Goal: Task Accomplishment & Management: Use online tool/utility

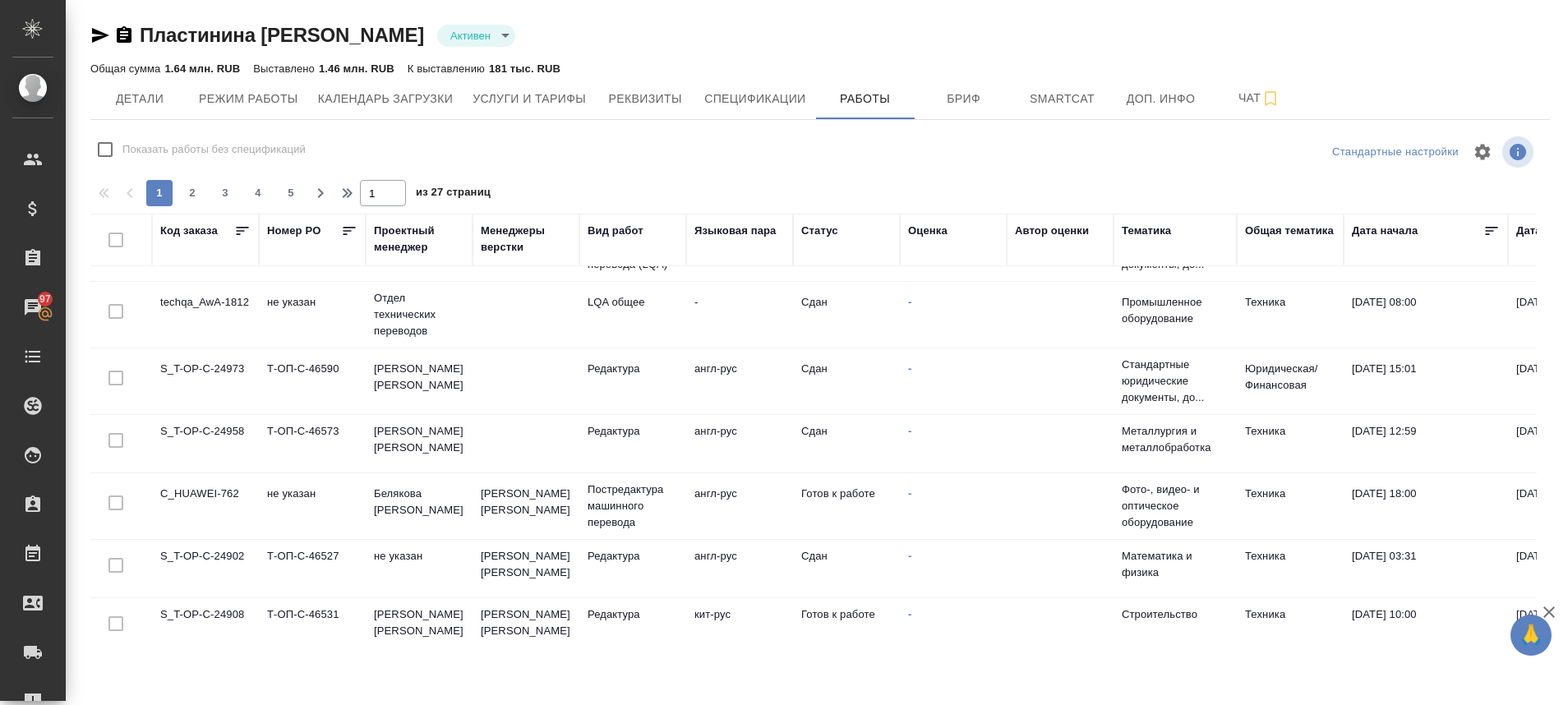
scroll to position [1244, 0]
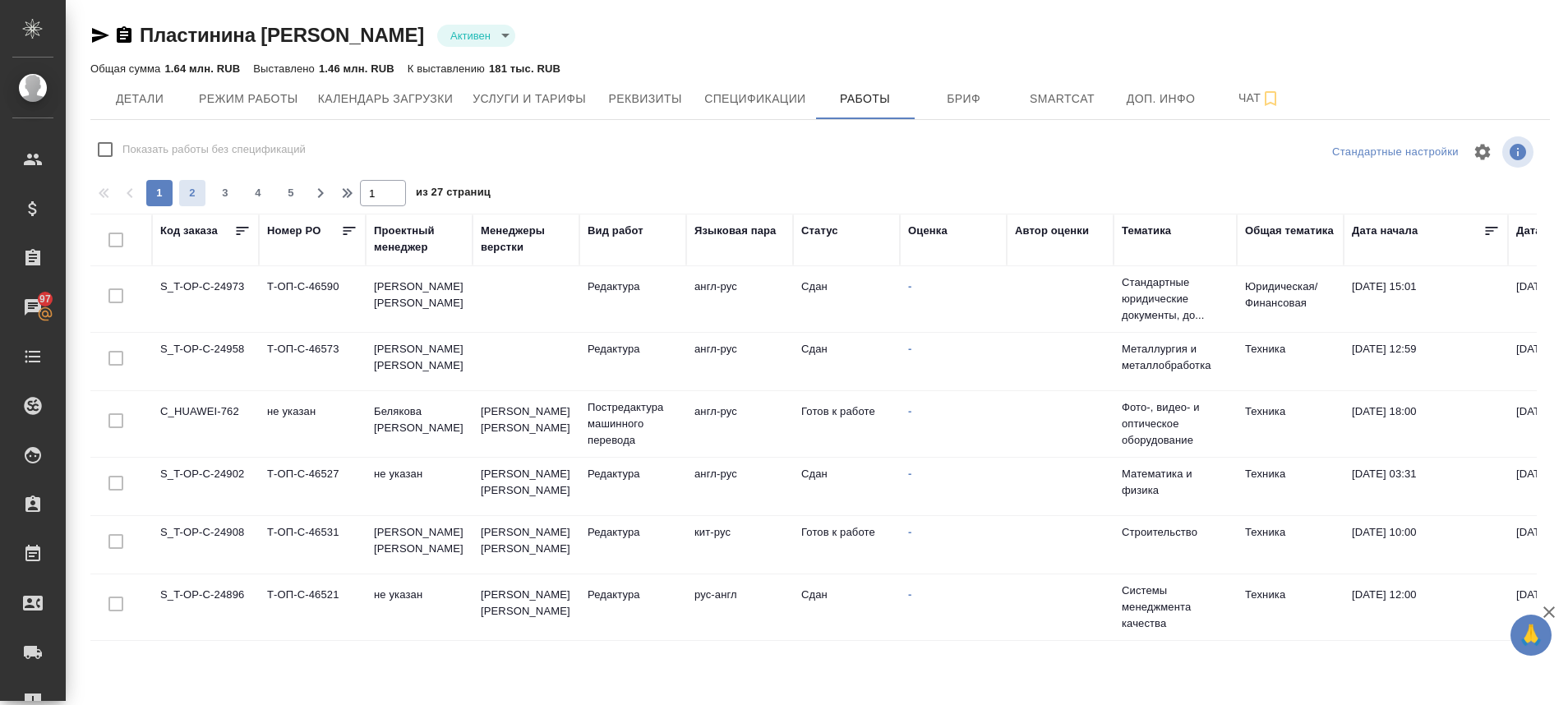
click at [193, 190] on span "2" at bounding box center [193, 193] width 26 height 16
type input "2"
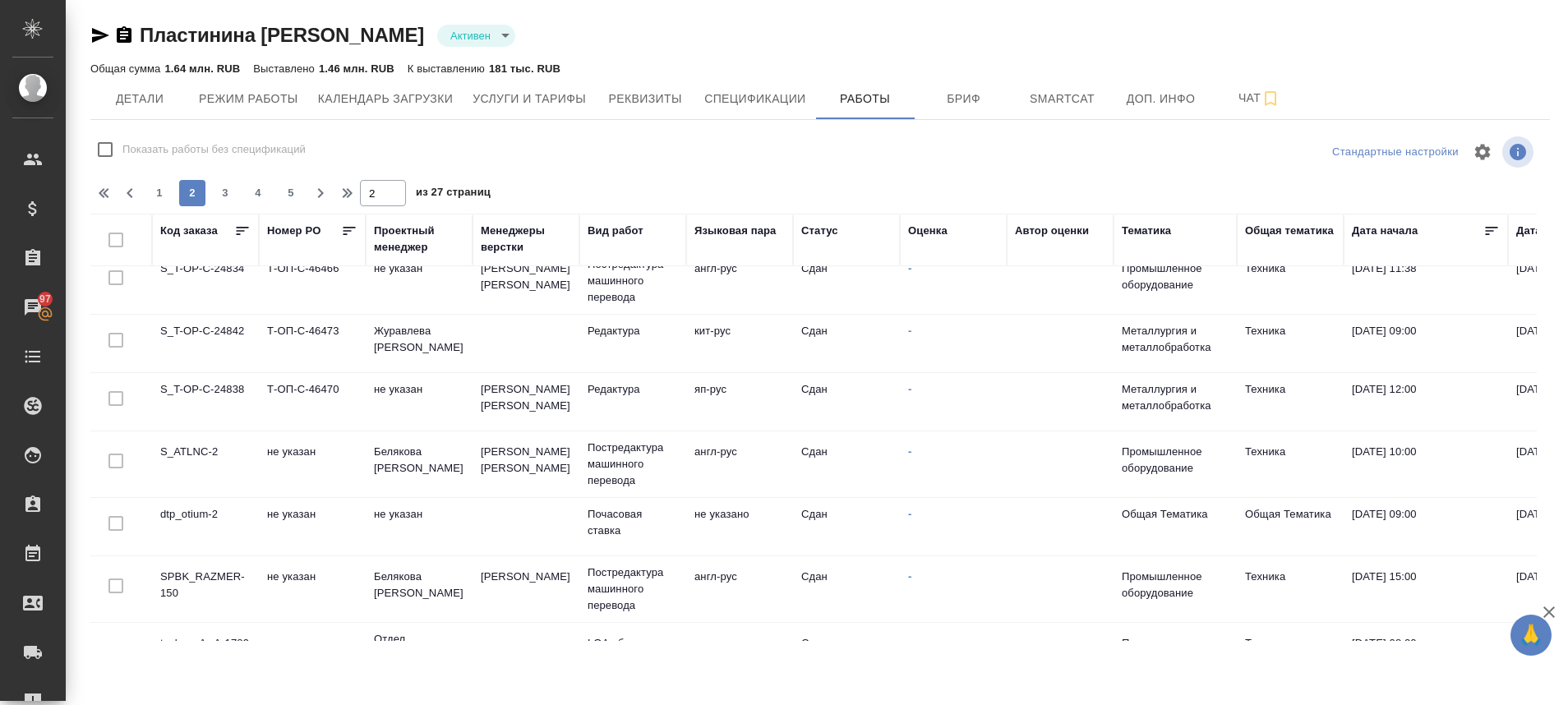
scroll to position [0, 0]
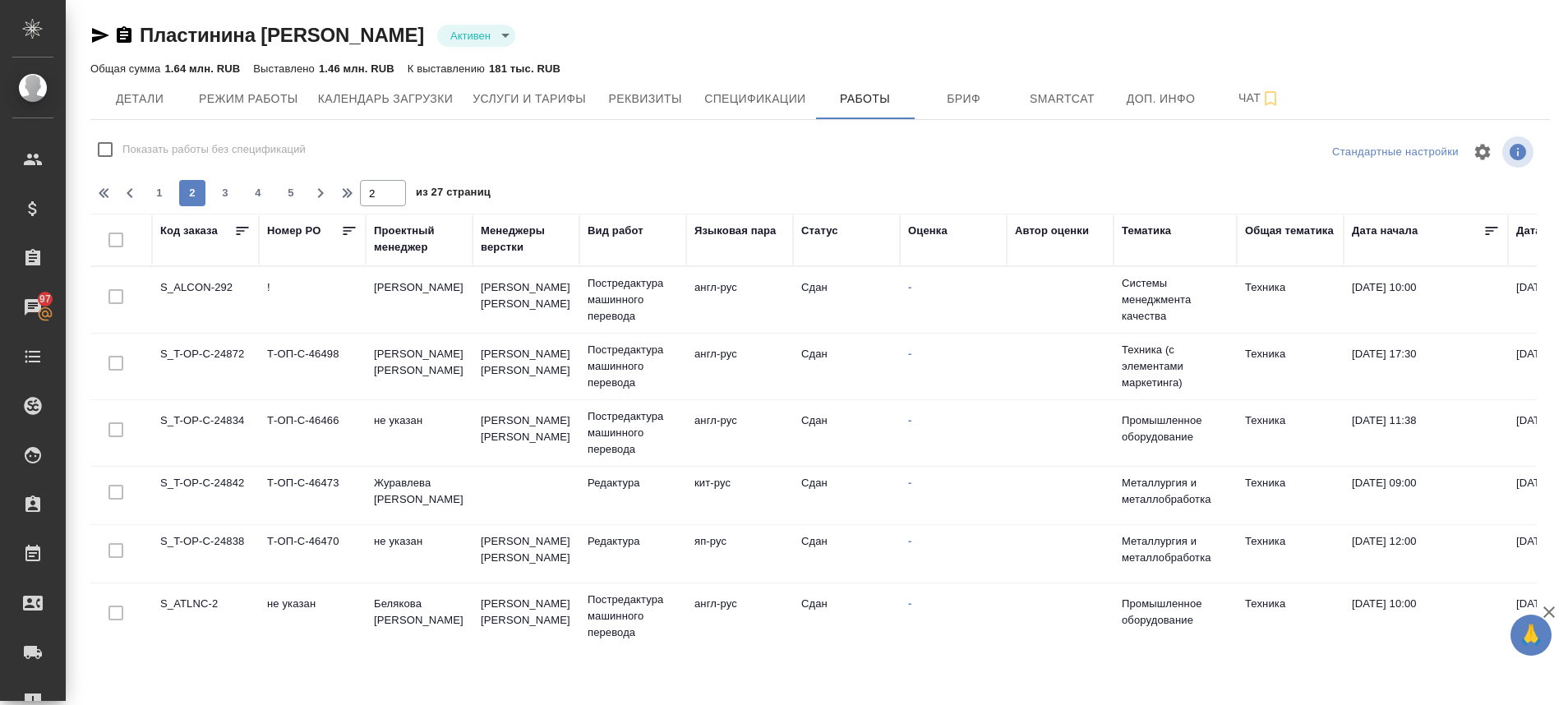
click at [193, 301] on td "S_ALCON-292" at bounding box center [205, 300] width 107 height 58
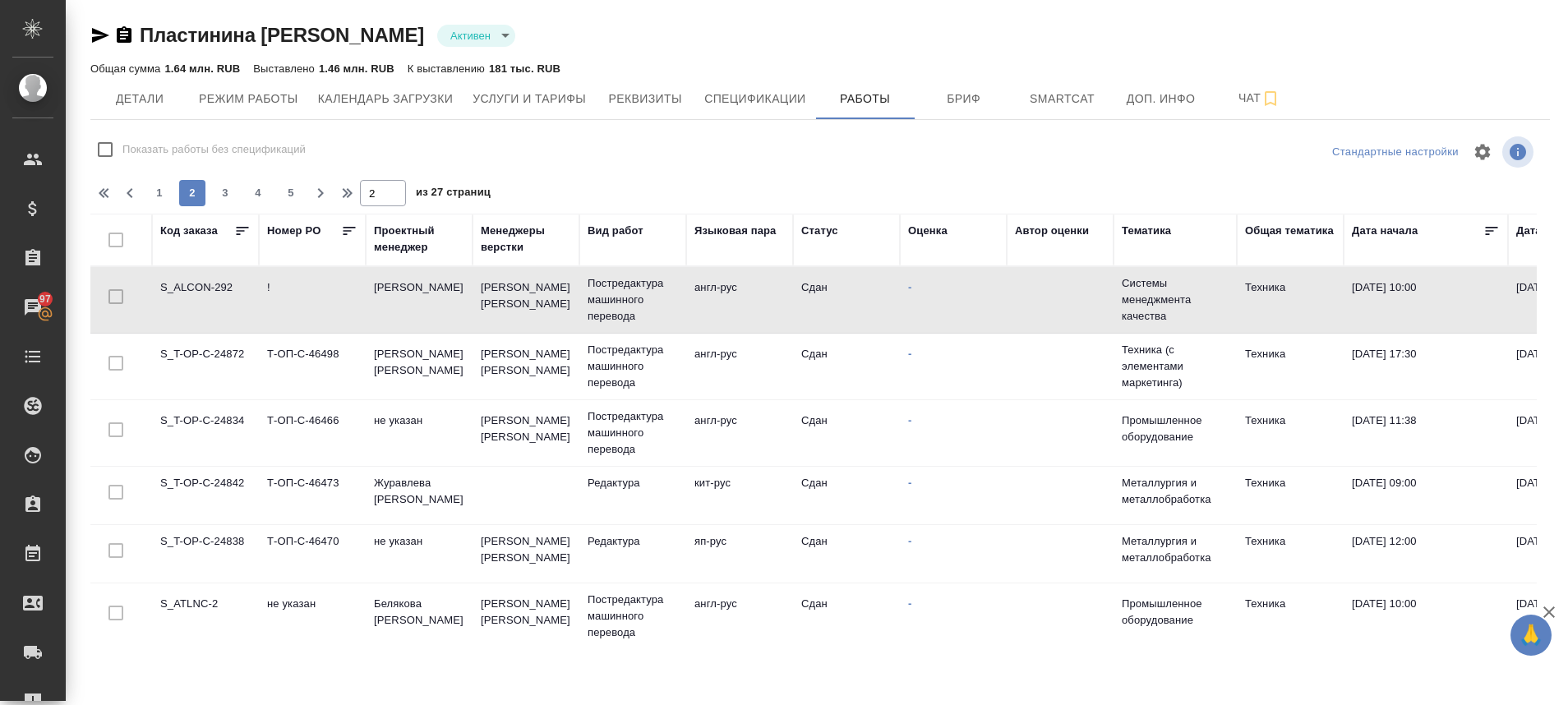
click at [193, 301] on td "S_ALCON-292" at bounding box center [205, 300] width 107 height 58
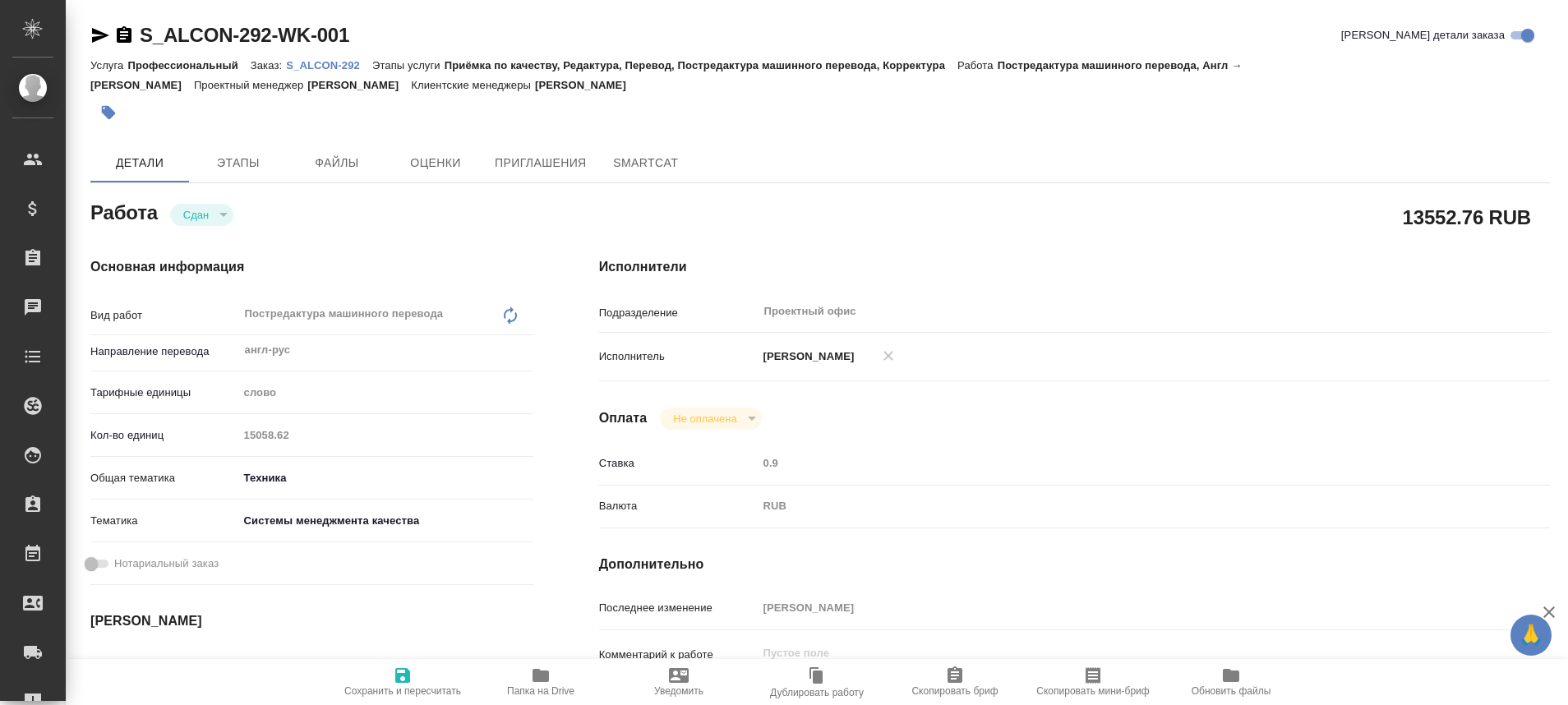
type textarea "x"
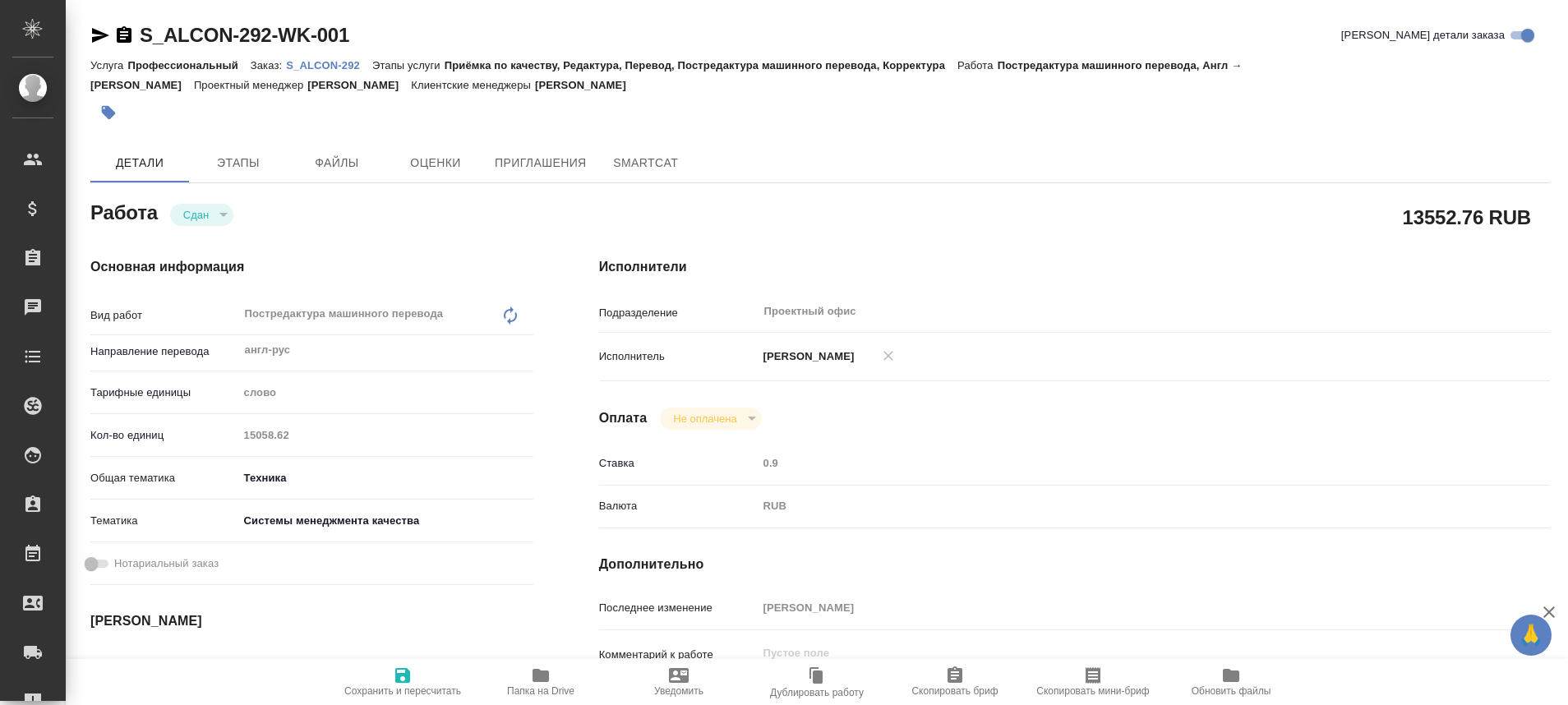
type textarea "x"
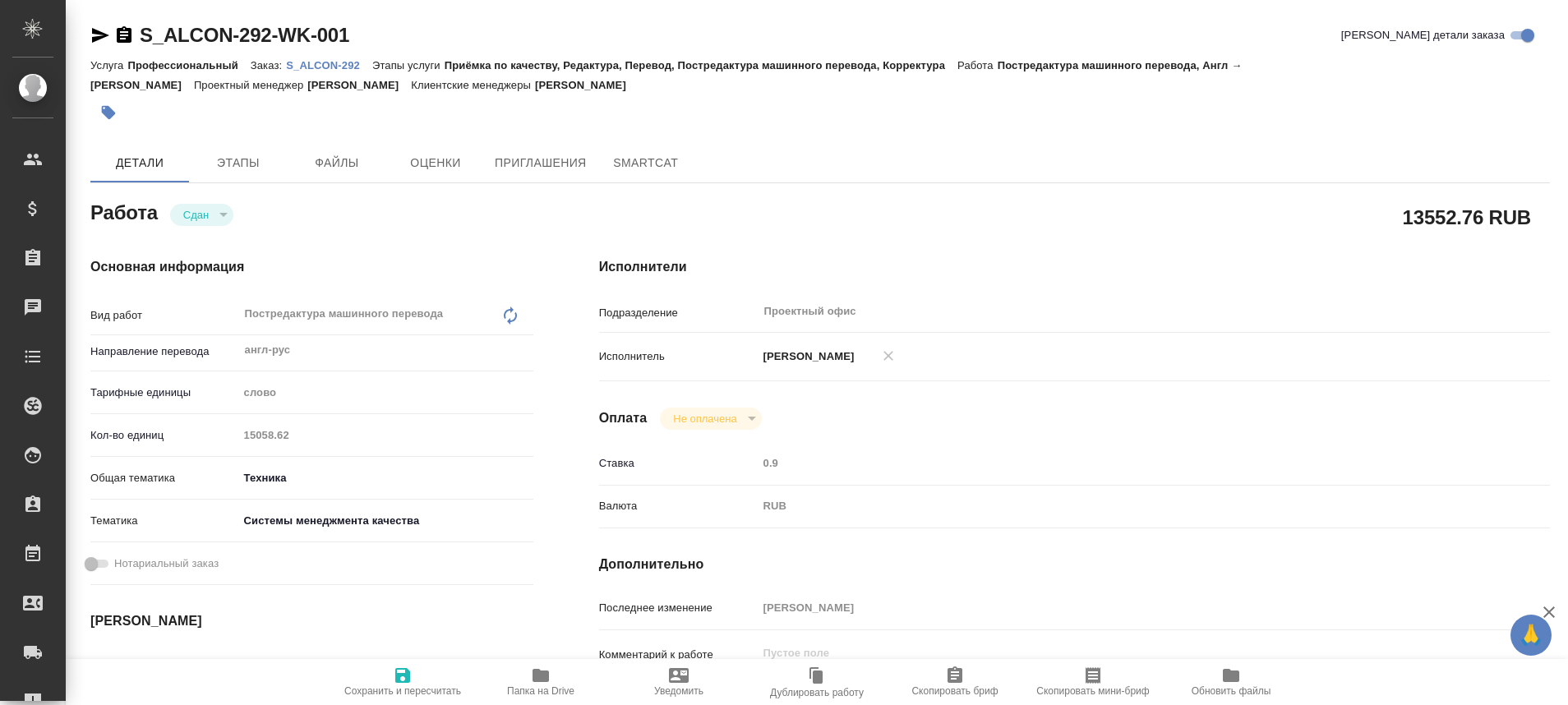
type textarea "x"
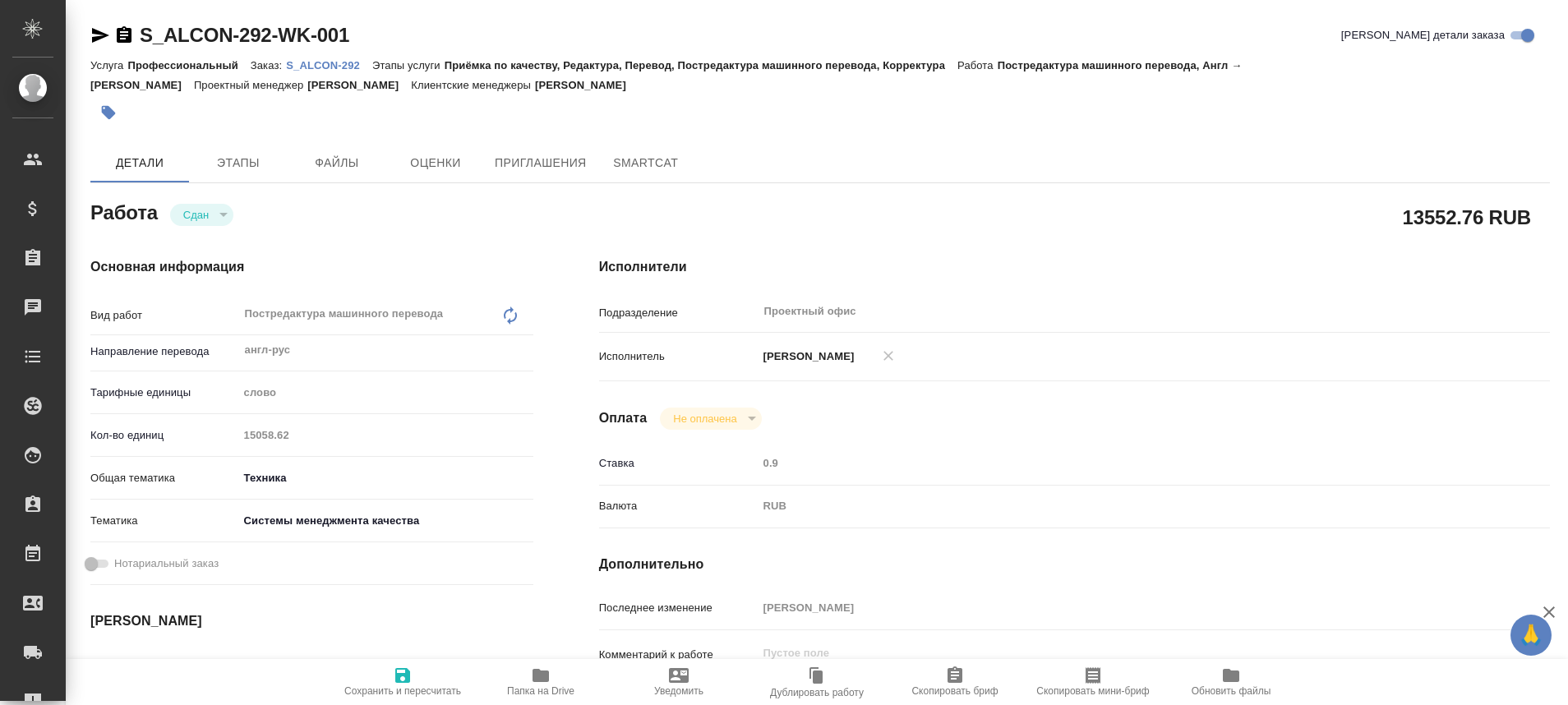
type textarea "x"
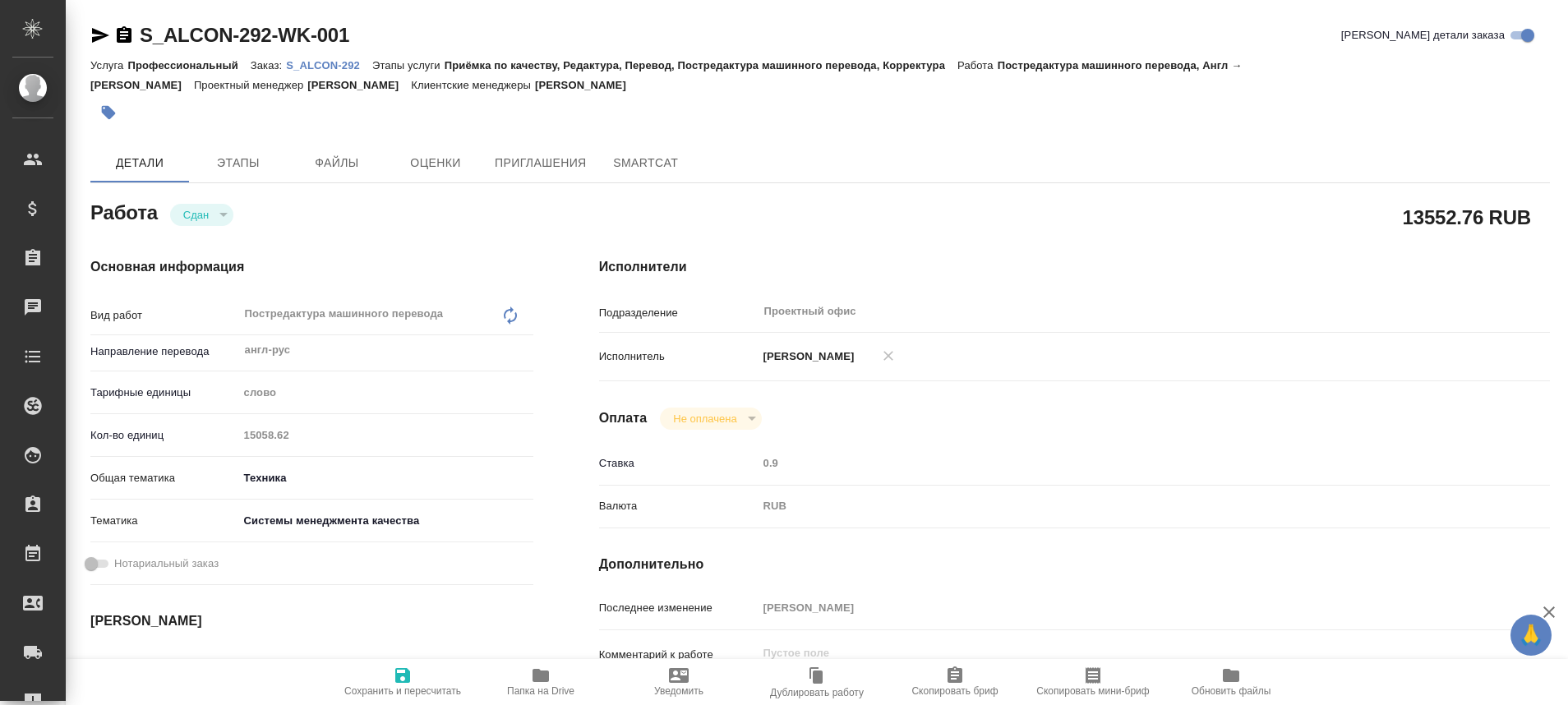
click at [326, 60] on p "S_ALCON-292" at bounding box center [329, 65] width 86 height 12
type textarea "x"
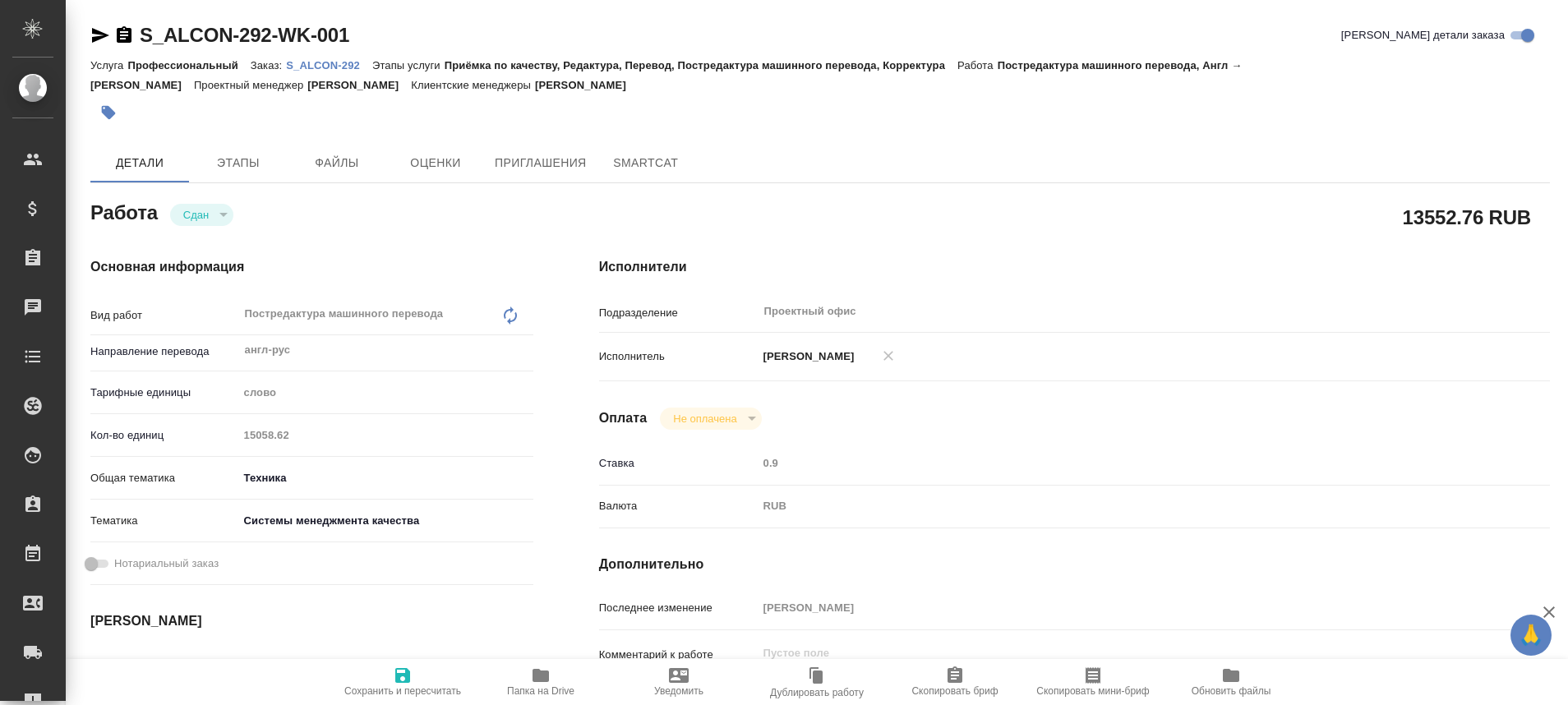
type textarea "x"
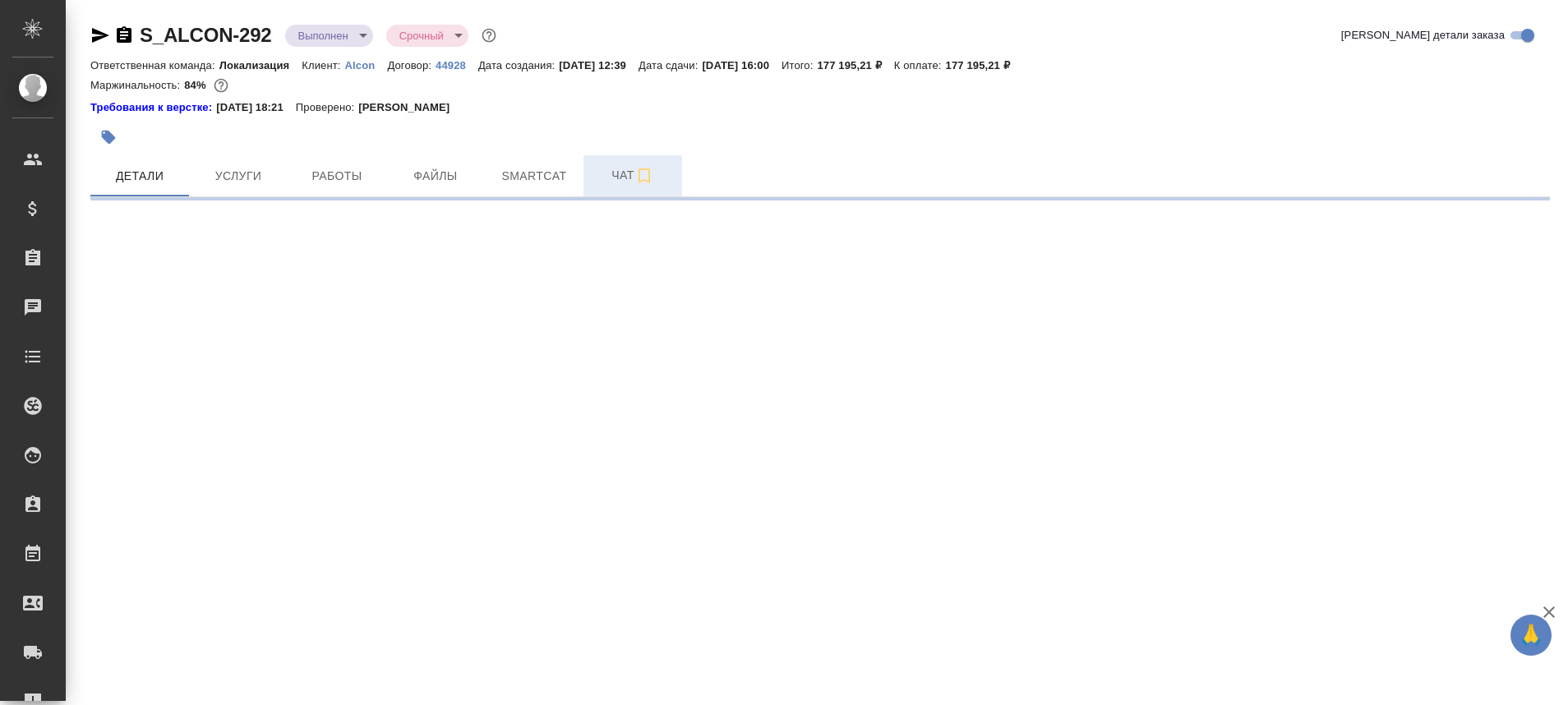
select select "RU"
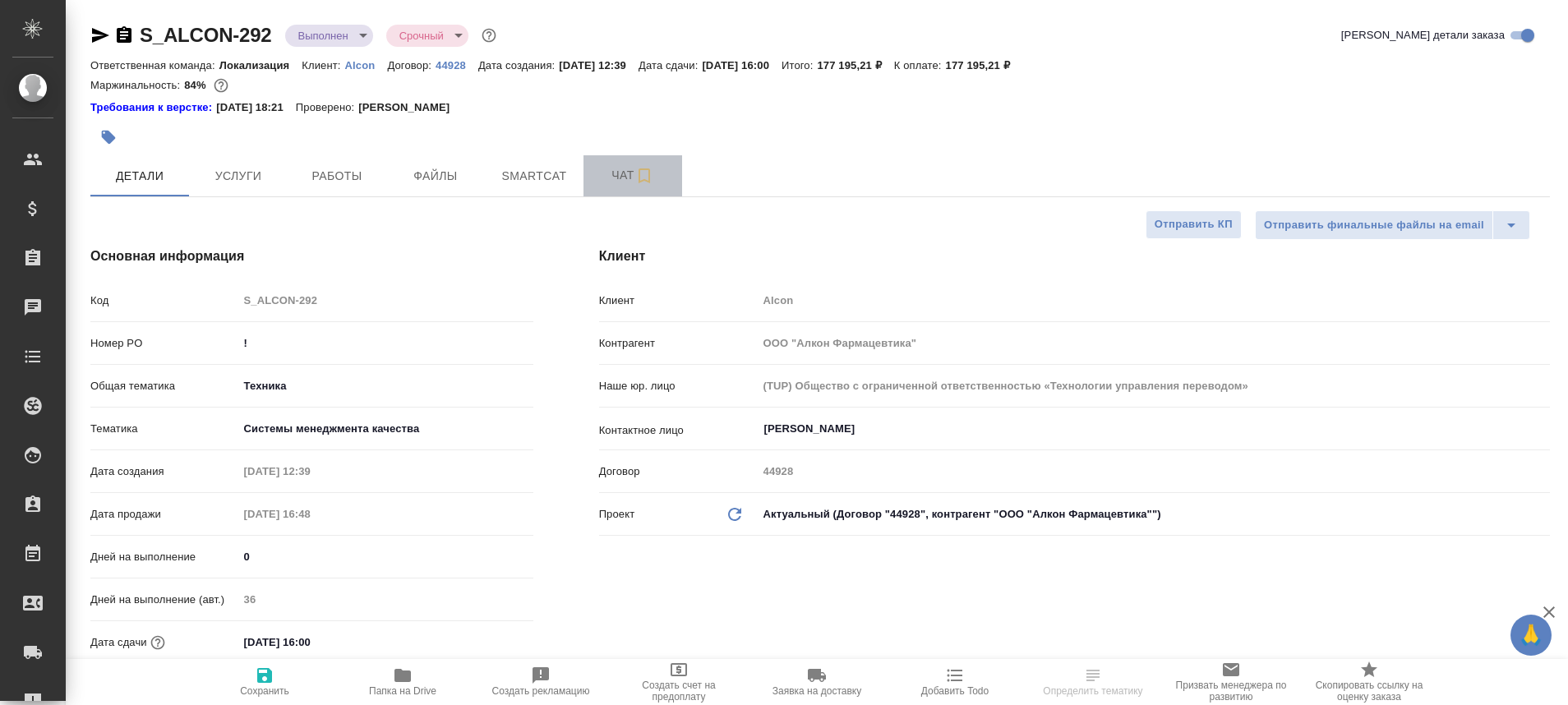
click at [614, 178] on span "Чат" at bounding box center [632, 176] width 78 height 21
type textarea "x"
type input "[PERSON_NAME]"
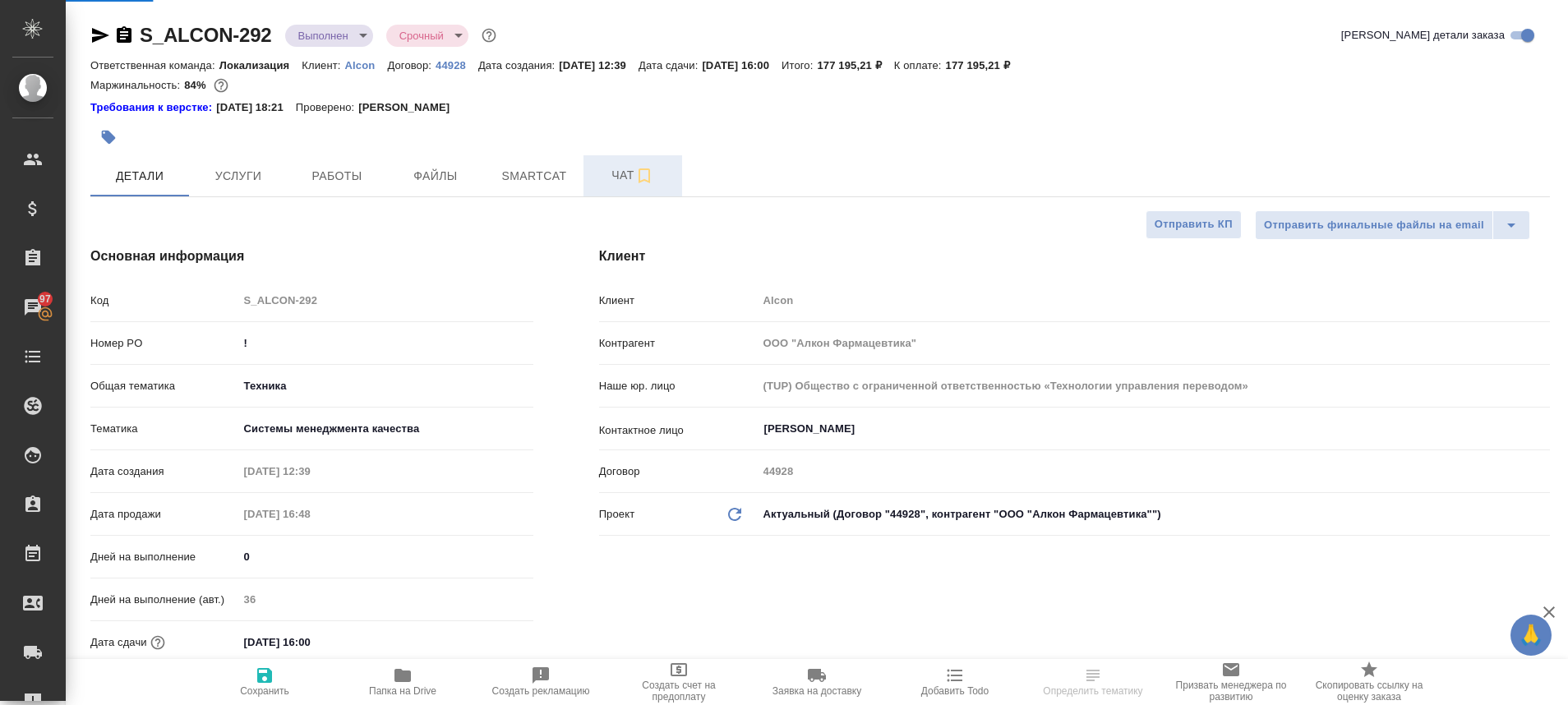
type input "[PERSON_NAME]"
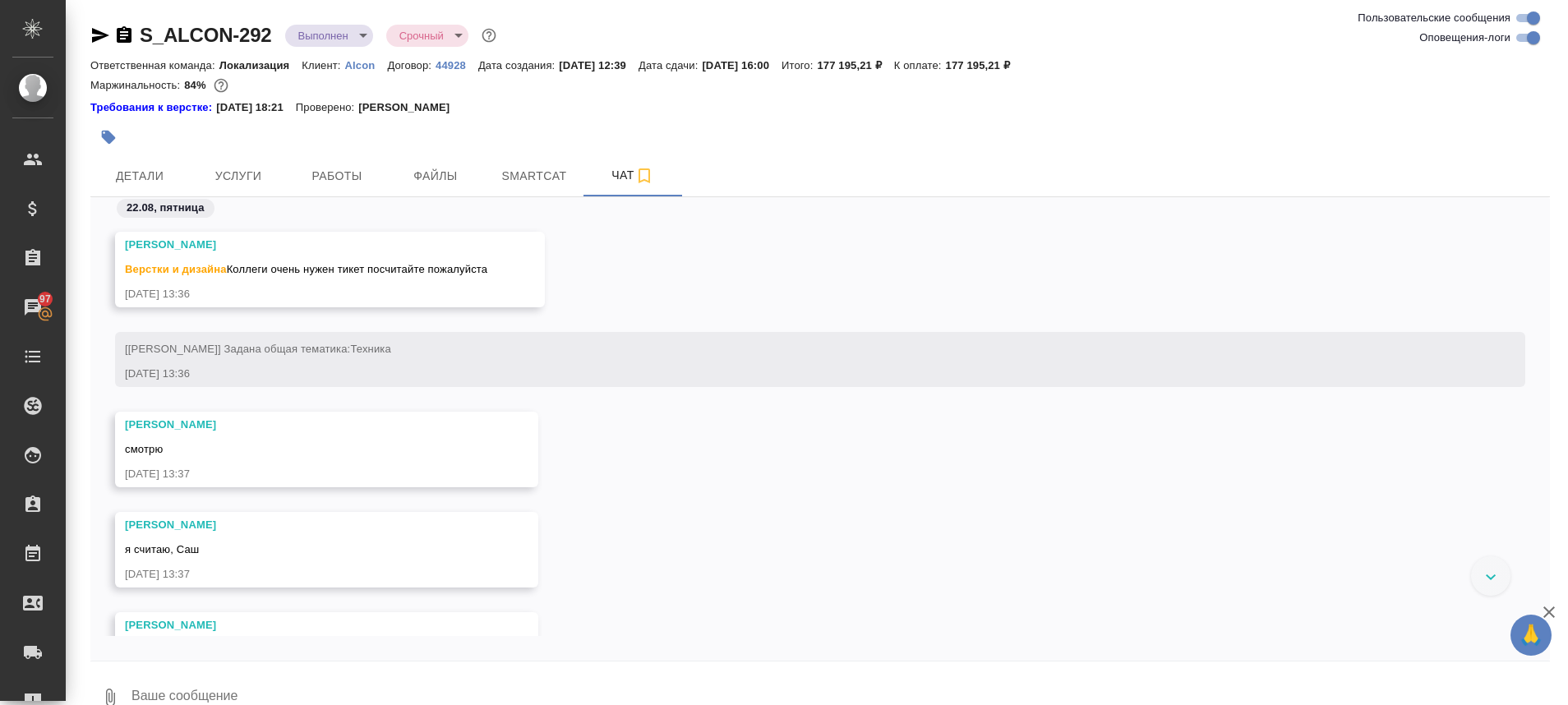
scroll to position [407, 0]
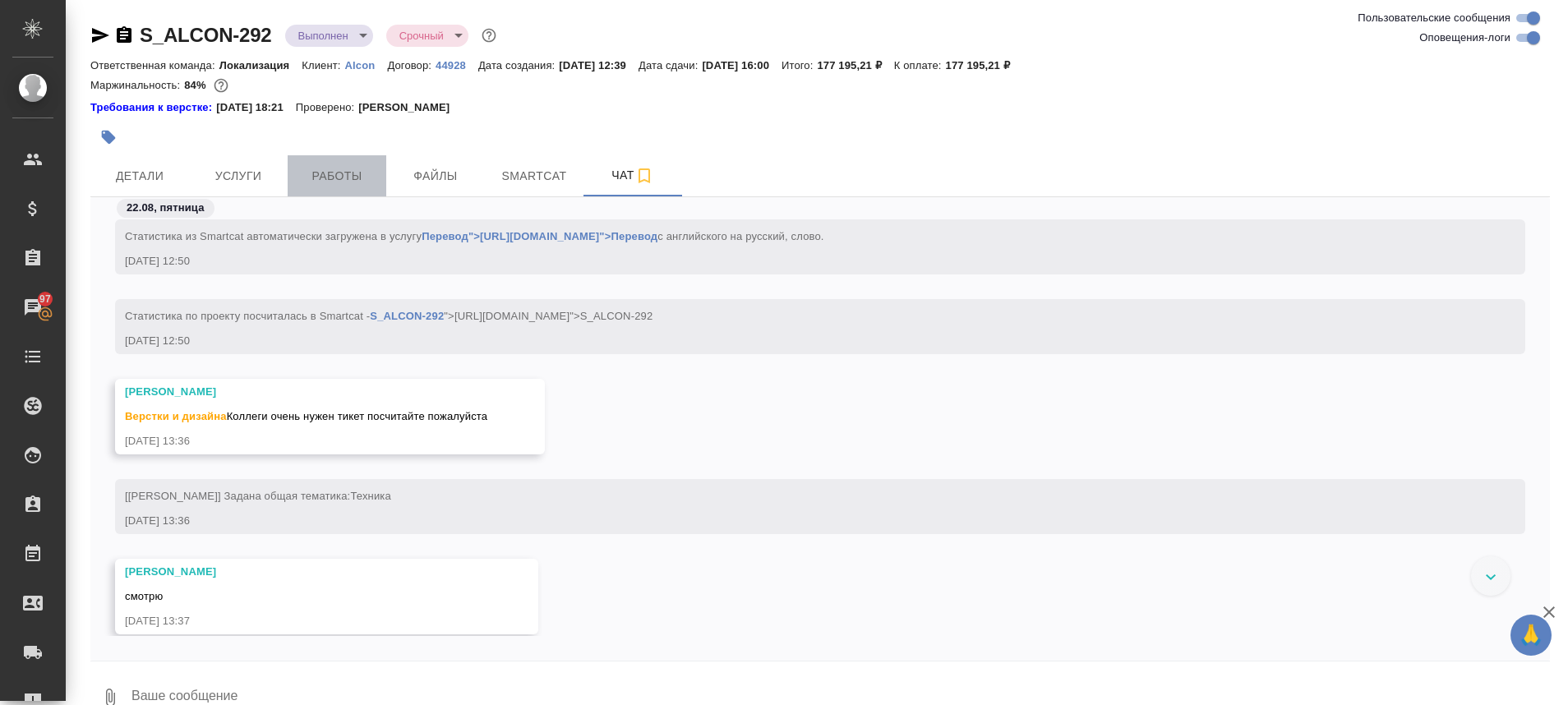
click at [326, 171] on span "Работы" at bounding box center [336, 177] width 78 height 21
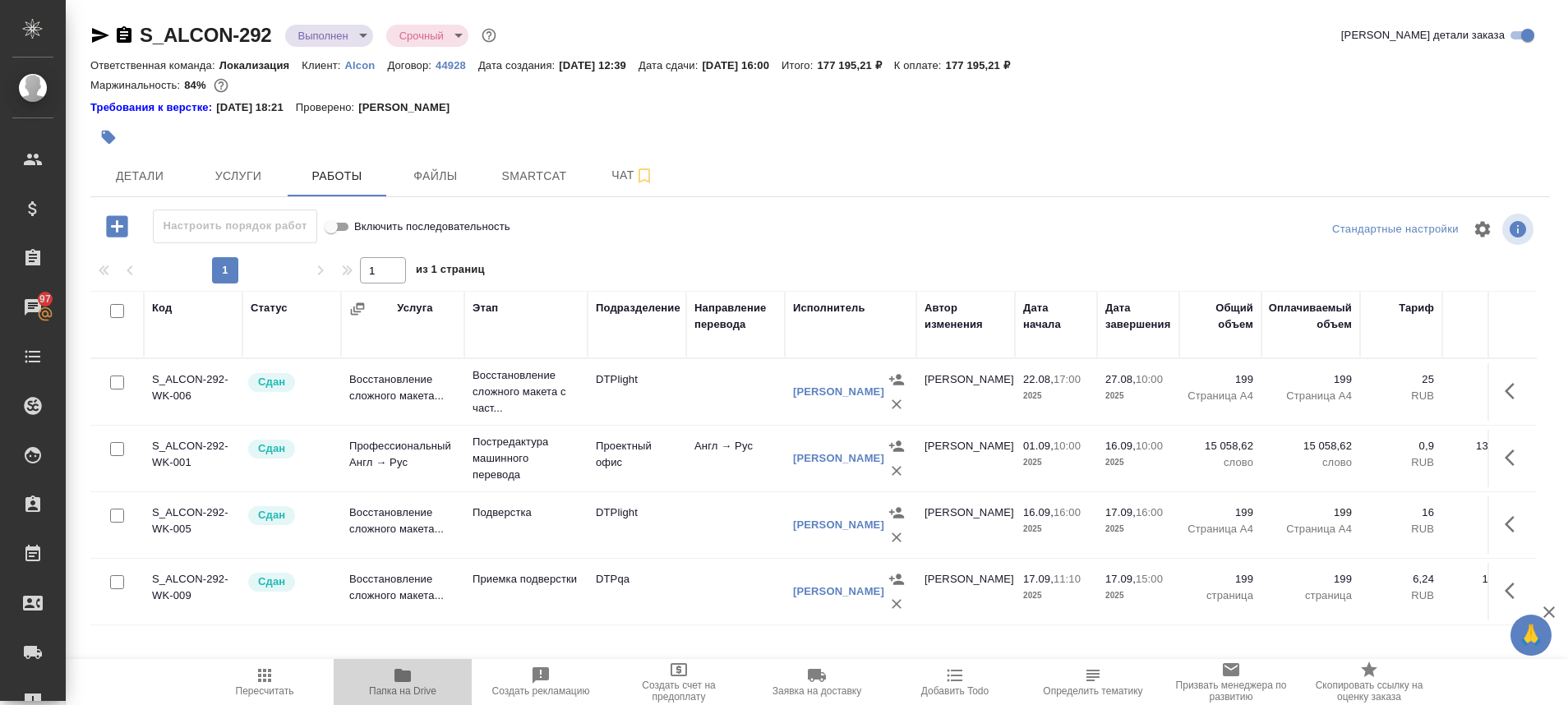
click at [399, 692] on span "Папка на Drive" at bounding box center [402, 691] width 67 height 11
